Goal: Task Accomplishment & Management: Complete application form

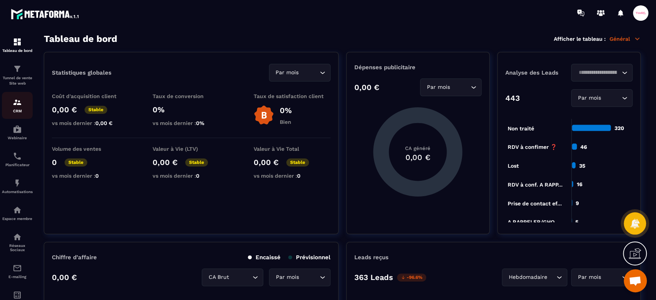
click at [17, 105] on img at bounding box center [17, 102] width 9 height 9
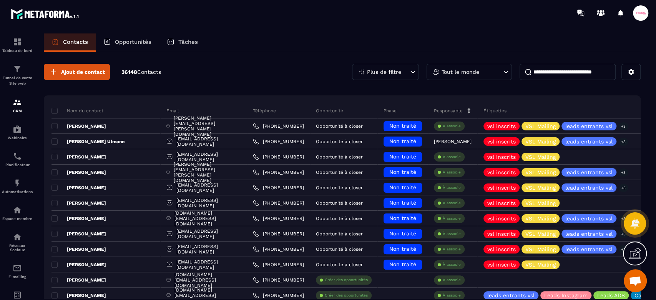
click at [126, 45] on div "Opportunités" at bounding box center [127, 42] width 63 height 18
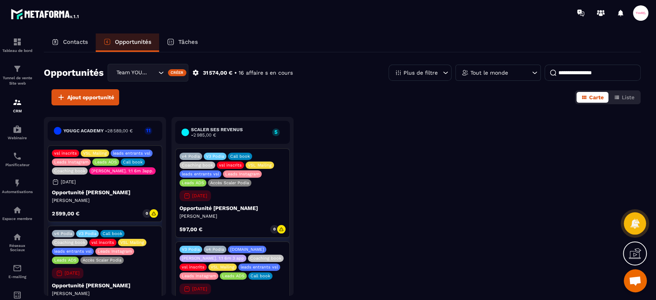
click at [143, 75] on div "Team YOUGC - Formations" at bounding box center [135, 72] width 43 height 8
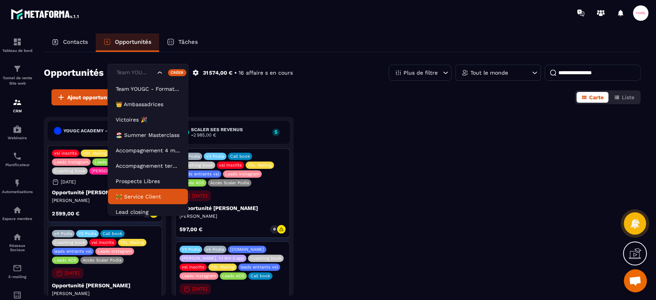
click at [148, 193] on p "🚧 Service Client" at bounding box center [148, 197] width 65 height 8
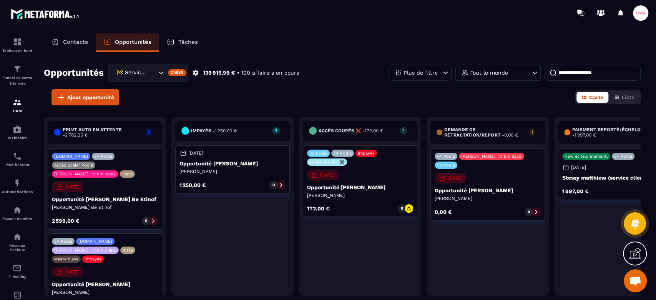
scroll to position [1, 0]
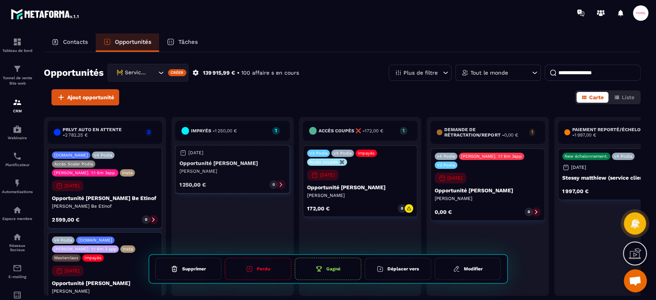
click at [279, 185] on icon at bounding box center [280, 184] width 5 height 5
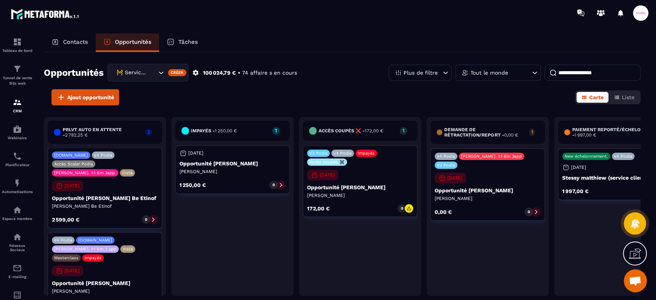
click at [586, 77] on input at bounding box center [593, 73] width 96 height 16
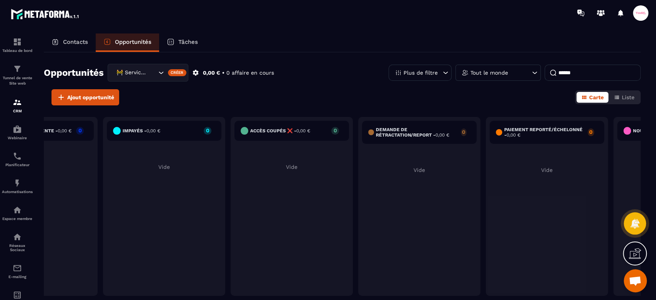
scroll to position [0, 0]
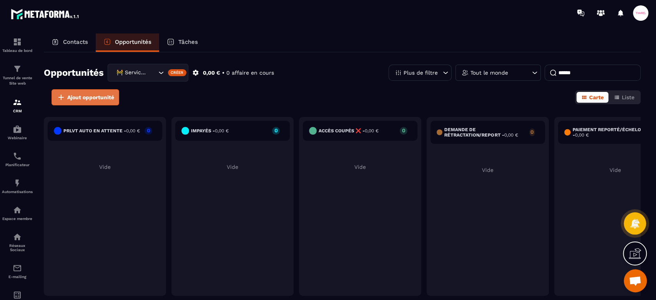
type input "******"
click at [99, 102] on button "Ajout opportunité" at bounding box center [86, 97] width 68 height 16
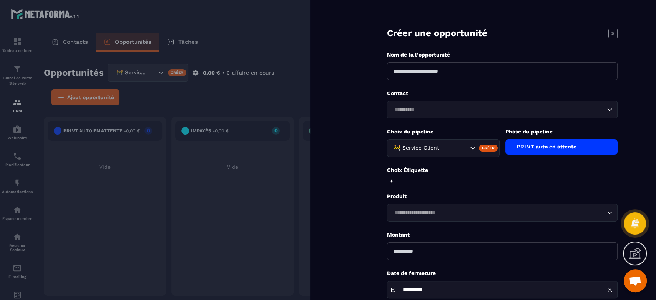
click at [435, 111] on input "Search for option" at bounding box center [498, 109] width 213 height 8
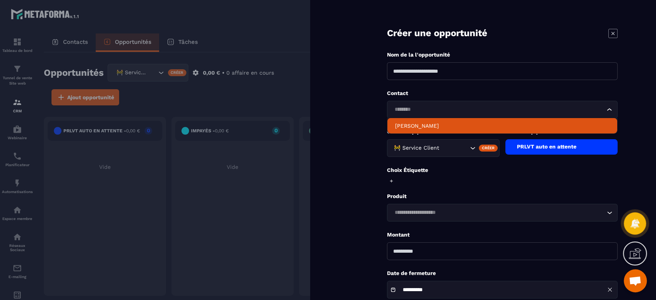
click at [428, 124] on p "[PERSON_NAME]" at bounding box center [502, 126] width 215 height 8
type input "********"
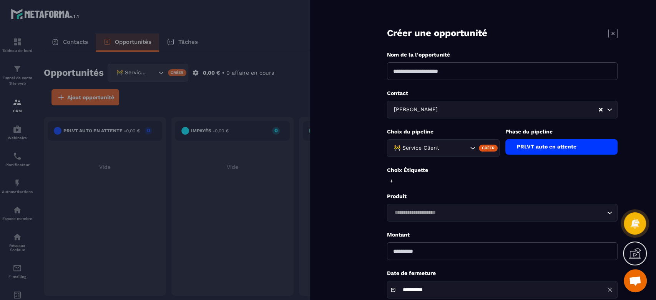
click at [542, 152] on div "PRLVT auto en attente" at bounding box center [562, 146] width 113 height 15
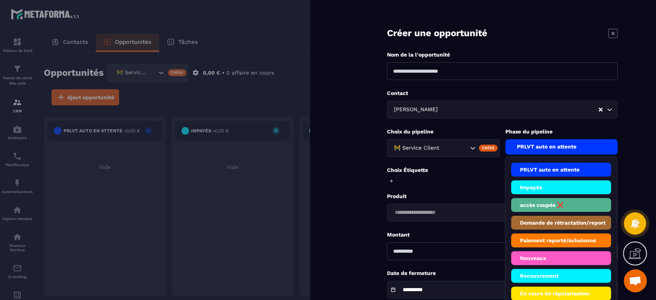
click at [533, 188] on li "Impayés" at bounding box center [561, 187] width 100 height 14
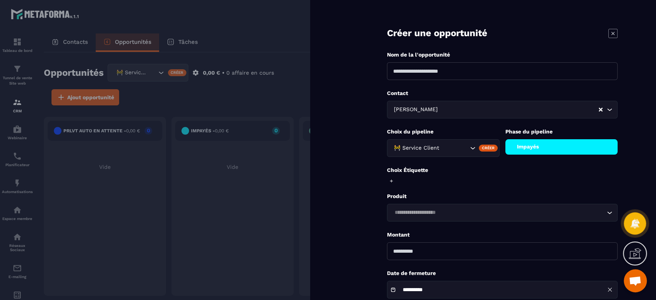
click at [388, 181] on div at bounding box center [390, 180] width 7 height 5
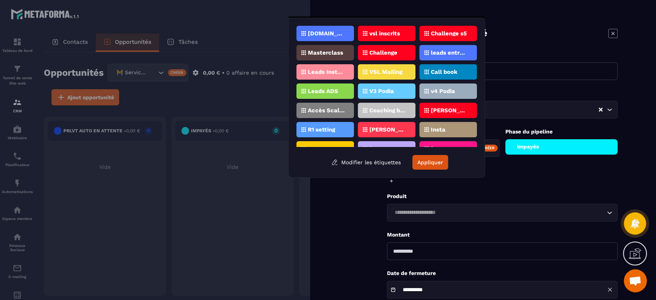
click at [394, 181] on icon at bounding box center [391, 180] width 5 height 5
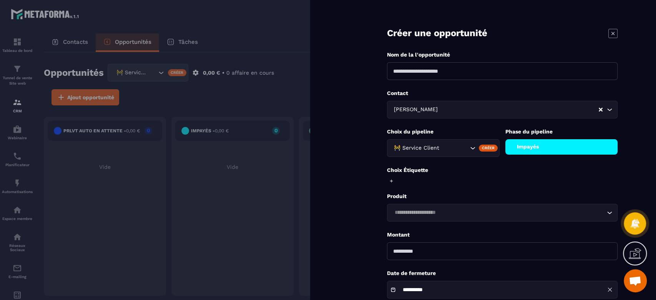
click at [156, 28] on div at bounding box center [328, 150] width 656 height 300
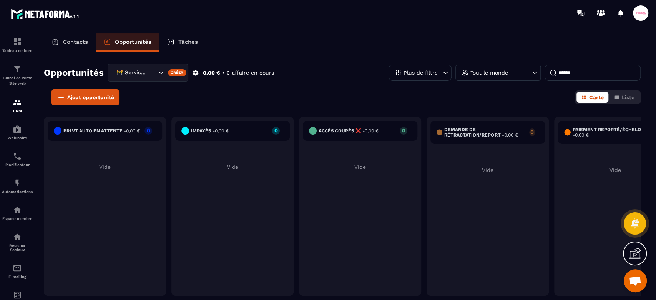
click at [65, 45] on p "Contacts" at bounding box center [75, 41] width 25 height 7
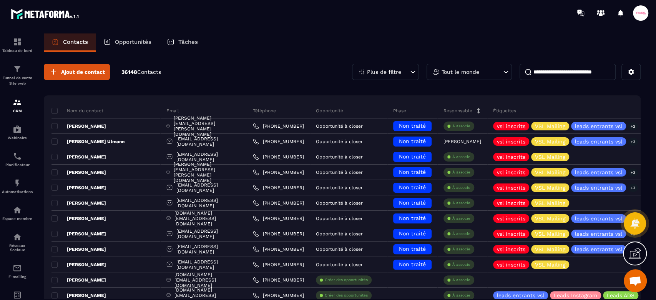
click at [590, 72] on input at bounding box center [568, 72] width 96 height 16
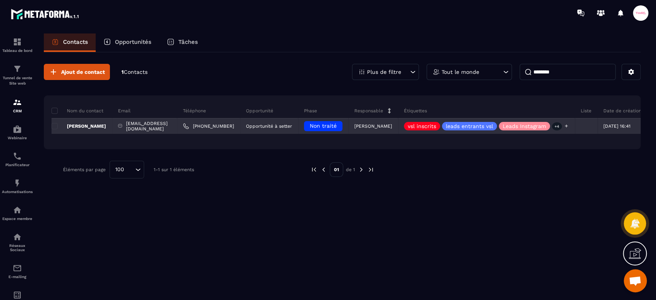
type input "********"
click at [569, 125] on icon at bounding box center [566, 125] width 5 height 5
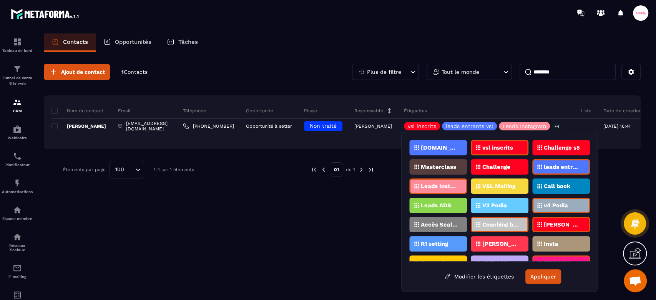
scroll to position [51, 0]
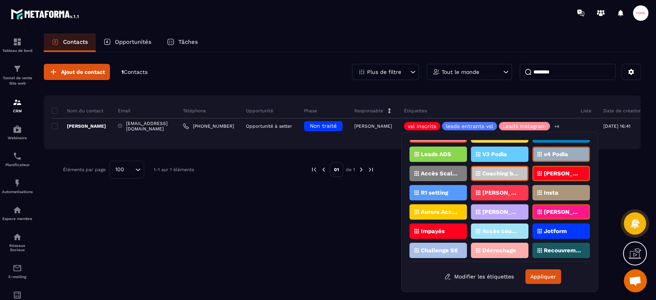
click at [446, 228] on div "Impayés" at bounding box center [438, 230] width 58 height 15
click at [549, 281] on button "Appliquer" at bounding box center [544, 276] width 36 height 15
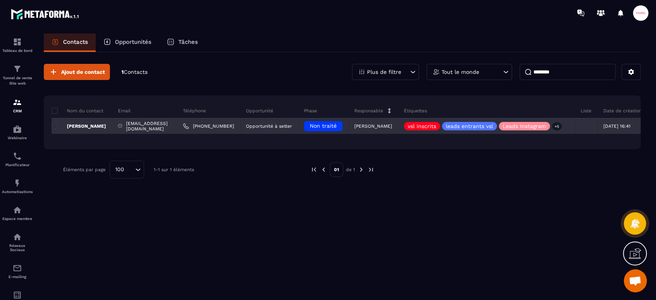
click at [90, 126] on p "[PERSON_NAME]" at bounding box center [79, 126] width 55 height 6
